Goal: Navigation & Orientation: Go to known website

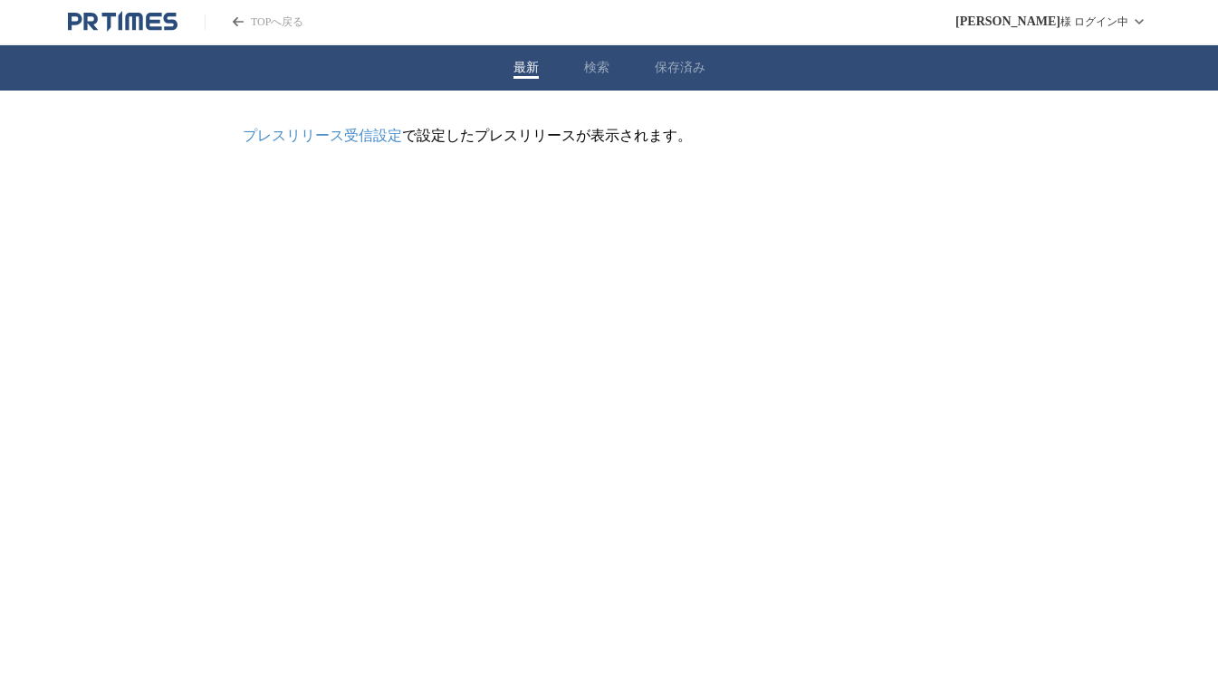
click at [151, 29] on icon "PR TIMESのトップページはこちら" at bounding box center [153, 21] width 15 height 17
click at [164, 21] on icon "PR TIMESのトップページはこちら" at bounding box center [123, 22] width 110 height 22
click at [118, 14] on icon "PR TIMESのトップページはこちら" at bounding box center [123, 22] width 110 height 22
